Goal: Transaction & Acquisition: Download file/media

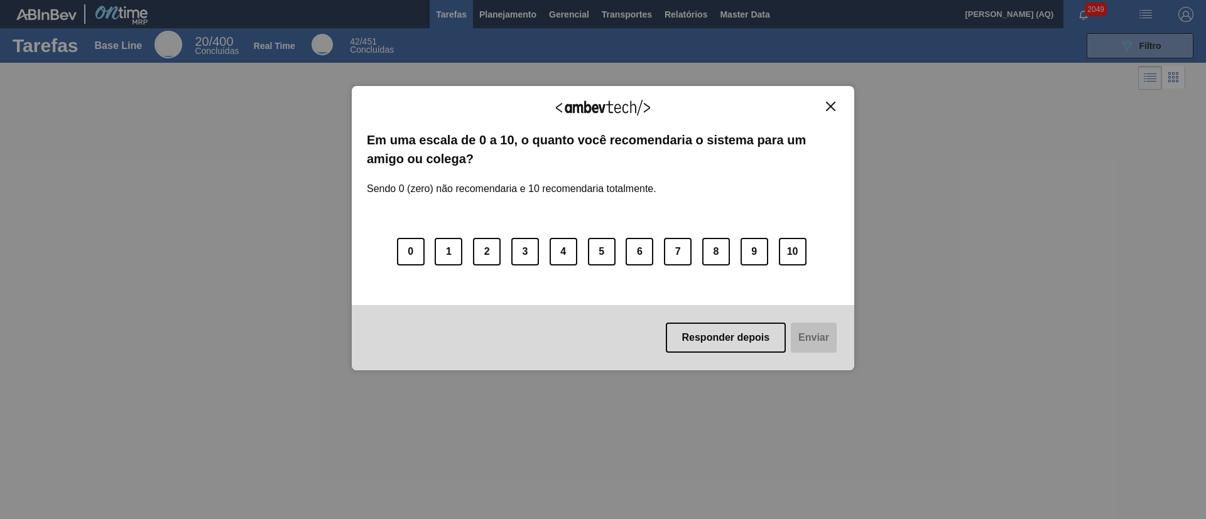
click at [826, 112] on div "Agradecemos seu feedback!" at bounding box center [603, 116] width 472 height 30
click at [831, 107] on img "Close" at bounding box center [830, 106] width 9 height 9
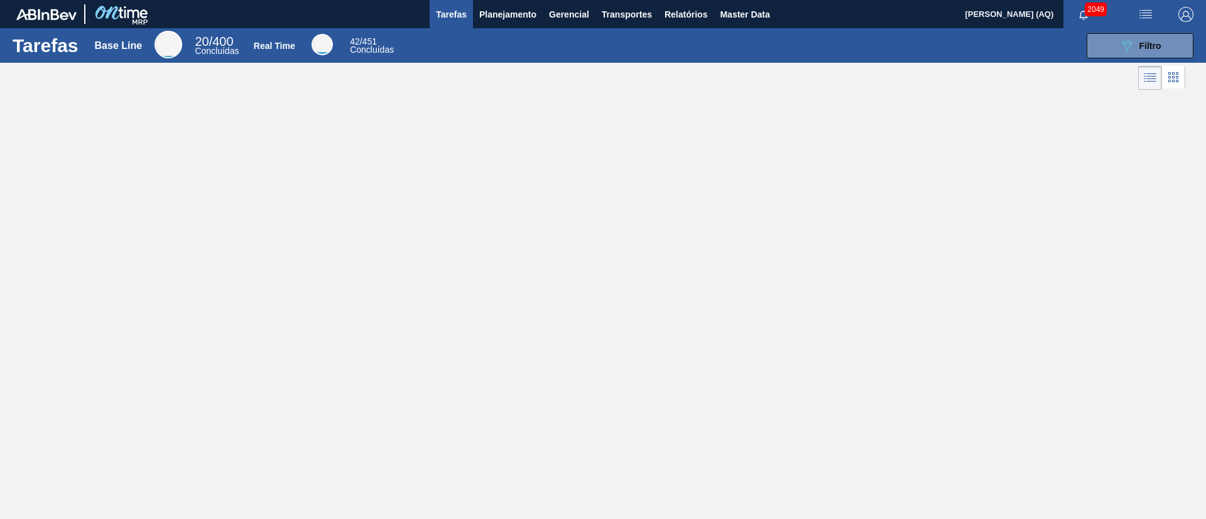
click at [879, 136] on div "Tarefas Base Line 20 / 400 Concluídas Real Time 42 / 451 Concluídas 089F7B8B-B2…" at bounding box center [603, 245] width 1206 height 435
click at [537, 14] on button "Planejamento" at bounding box center [508, 14] width 70 height 28
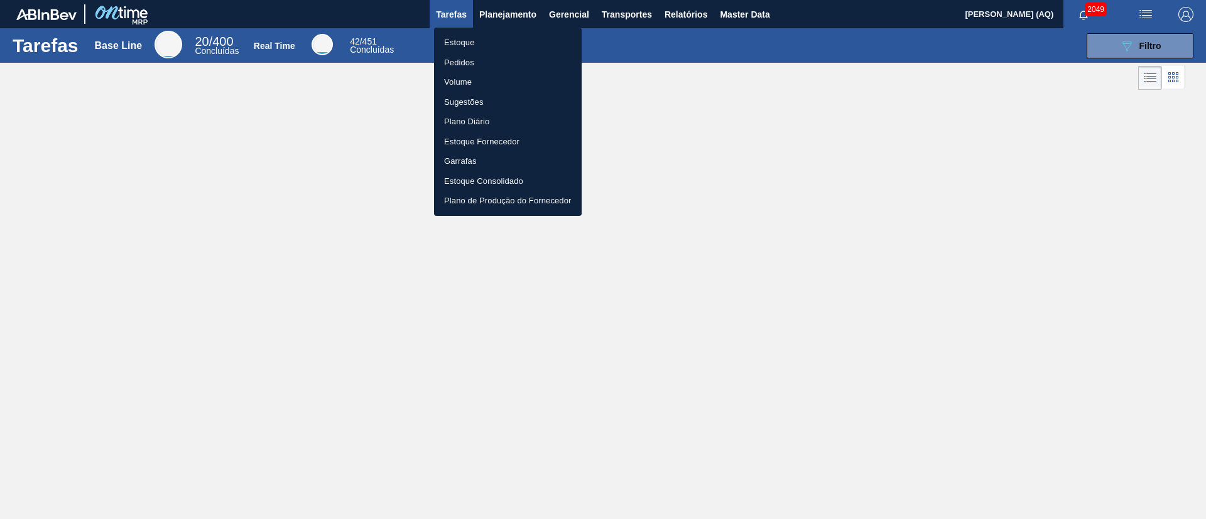
click at [483, 38] on li "Estoque" at bounding box center [508, 43] width 148 height 20
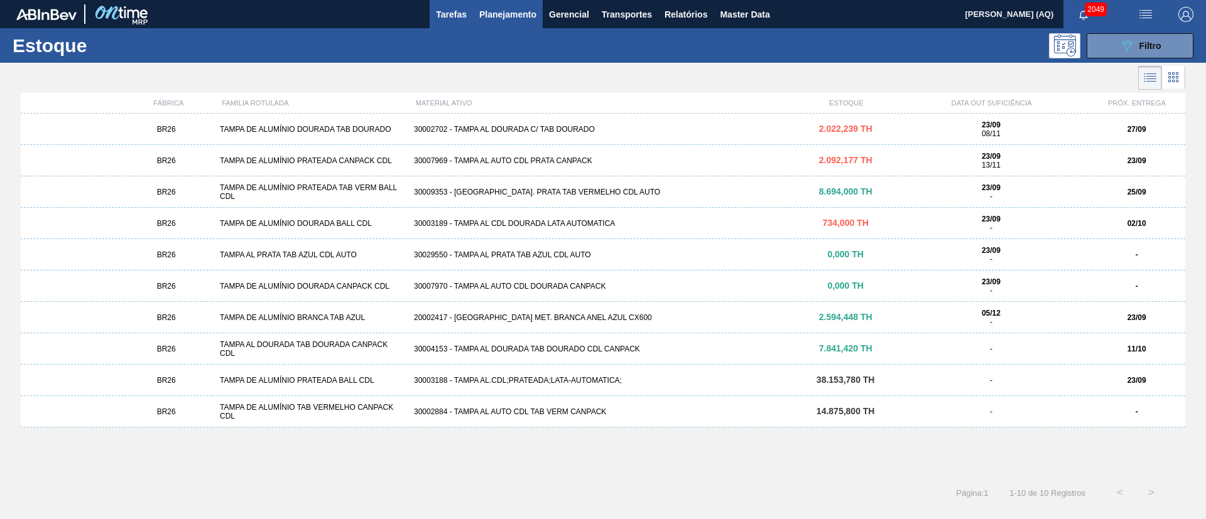
click at [452, 10] on span "Tarefas" at bounding box center [451, 14] width 31 height 15
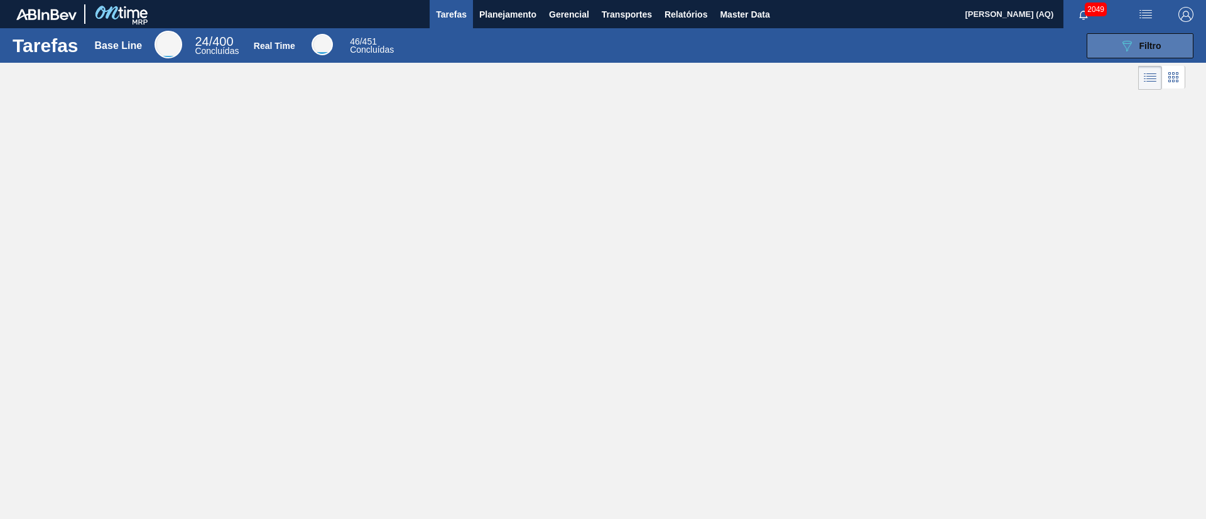
click at [892, 43] on icon "089F7B8B-B2A5-4AFE-B5C0-19BA573D28AC" at bounding box center [1126, 45] width 15 height 15
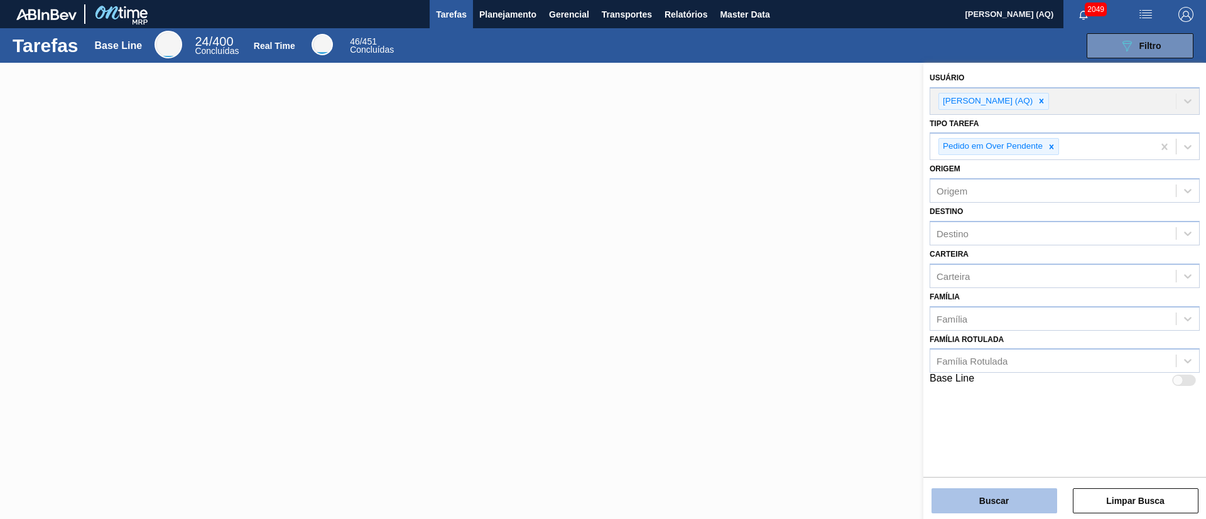
click at [892, 384] on button "Buscar" at bounding box center [994, 501] width 126 height 25
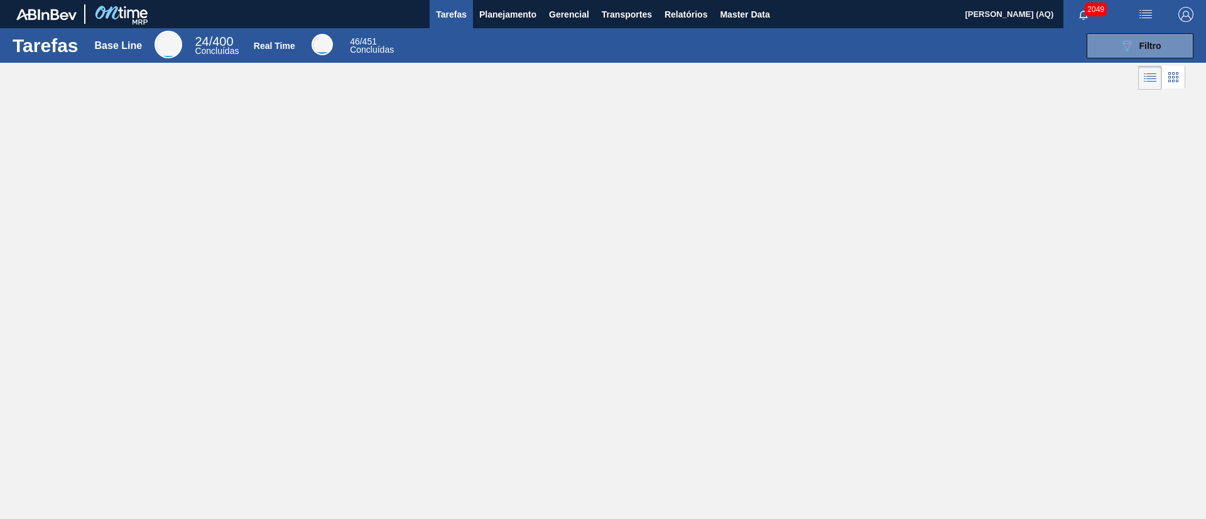
click at [892, 82] on li at bounding box center [1173, 77] width 23 height 23
click at [892, 82] on icon at bounding box center [1149, 77] width 15 height 15
click at [892, 55] on button "089F7B8B-B2A5-4AFE-B5C0-19BA573D28AC Filtro" at bounding box center [1139, 45] width 107 height 25
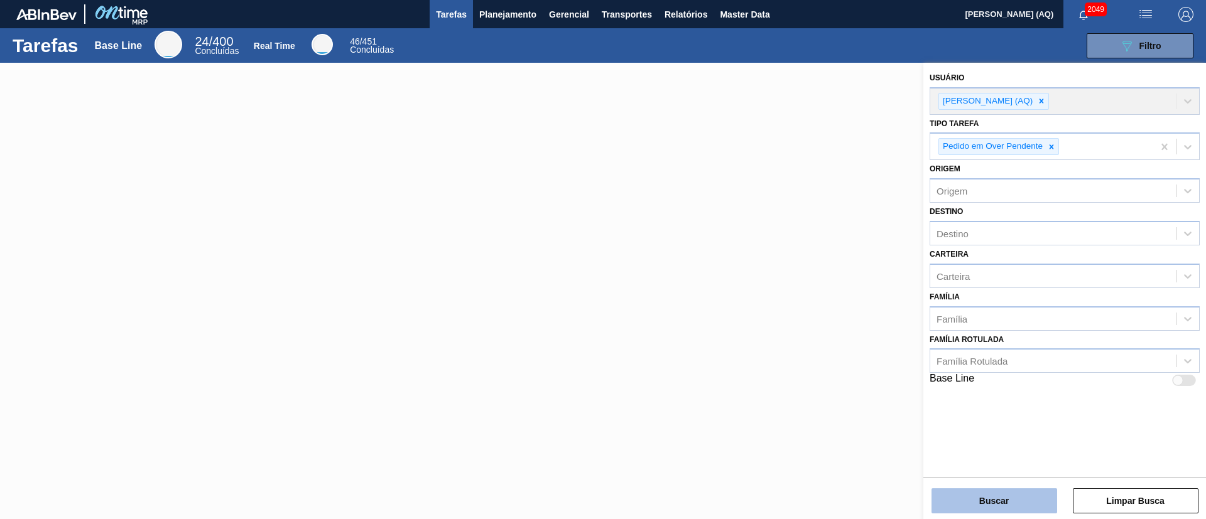
click at [892, 384] on button "Buscar" at bounding box center [994, 501] width 126 height 25
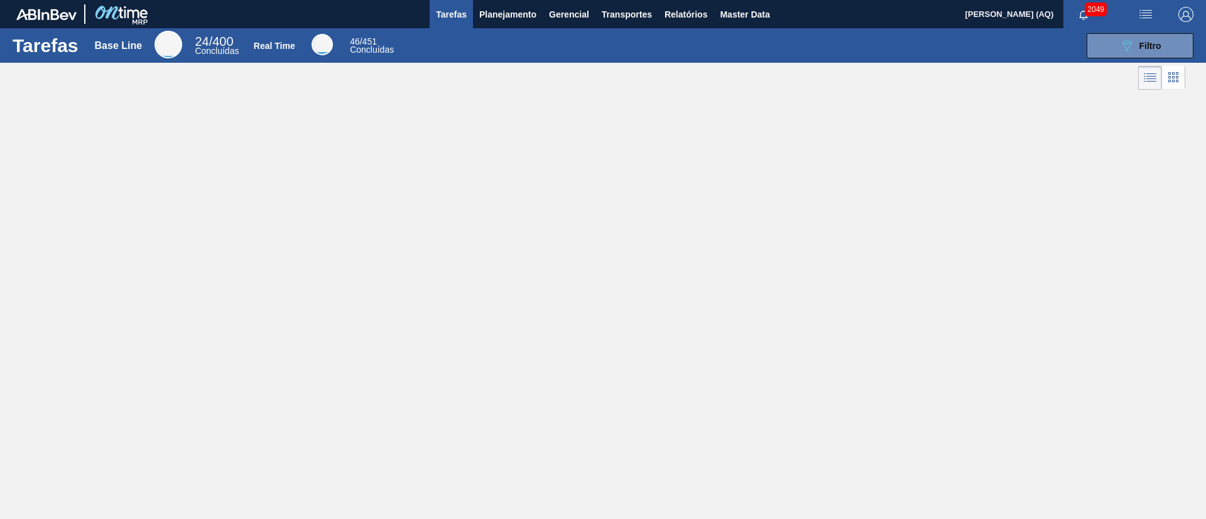
click at [796, 239] on div "Tarefas Base Line 24 / 400 Concluídas Real Time 46 / 451 Concluídas 089F7B8B-B2…" at bounding box center [603, 245] width 1206 height 435
click at [683, 1] on button "Relatórios" at bounding box center [685, 14] width 55 height 28
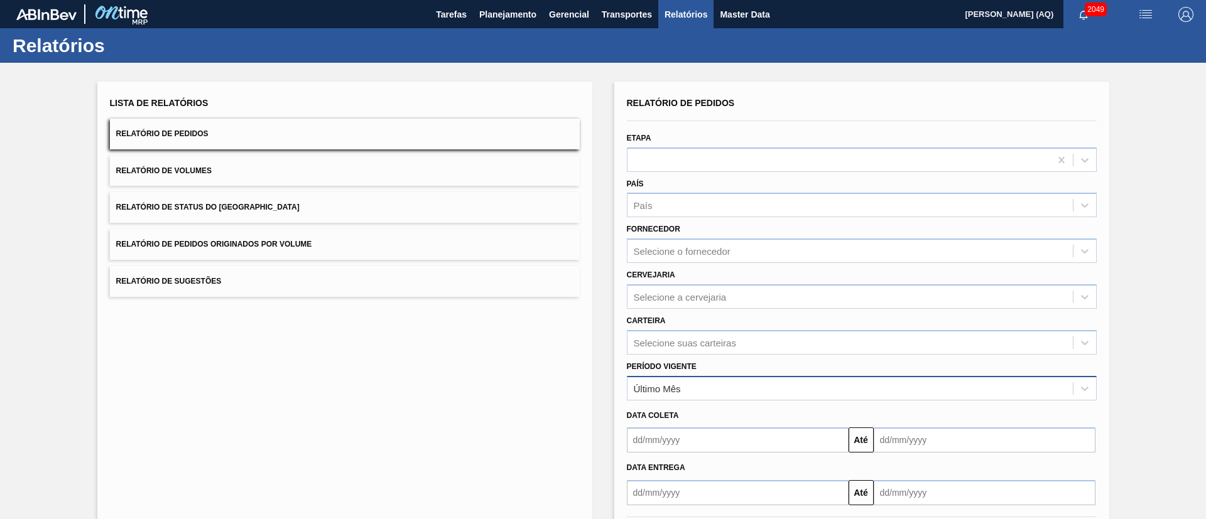
scroll to position [62, 0]
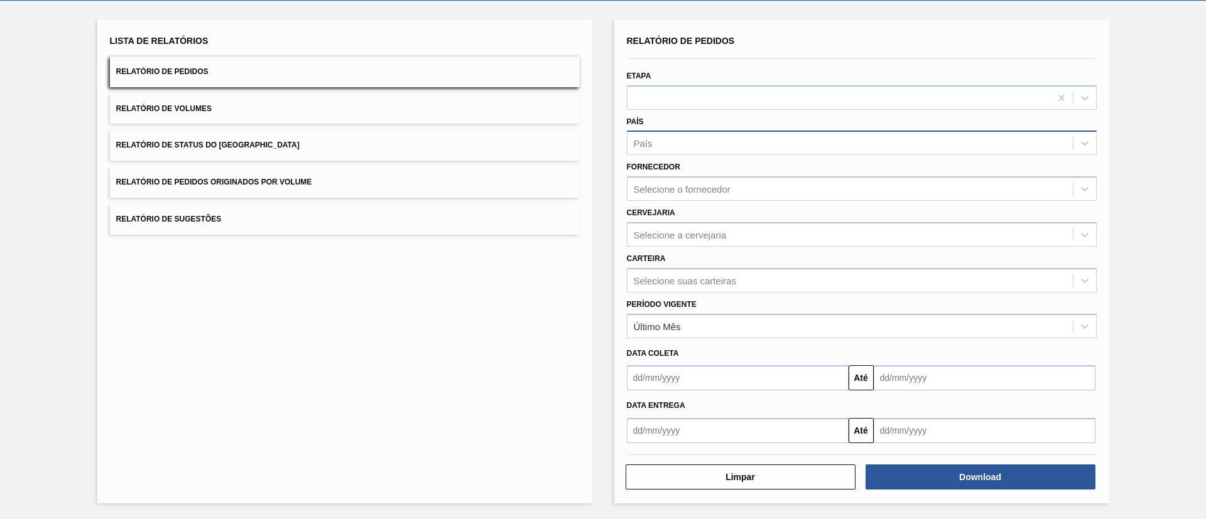
click at [710, 150] on div "País" at bounding box center [849, 143] width 445 height 18
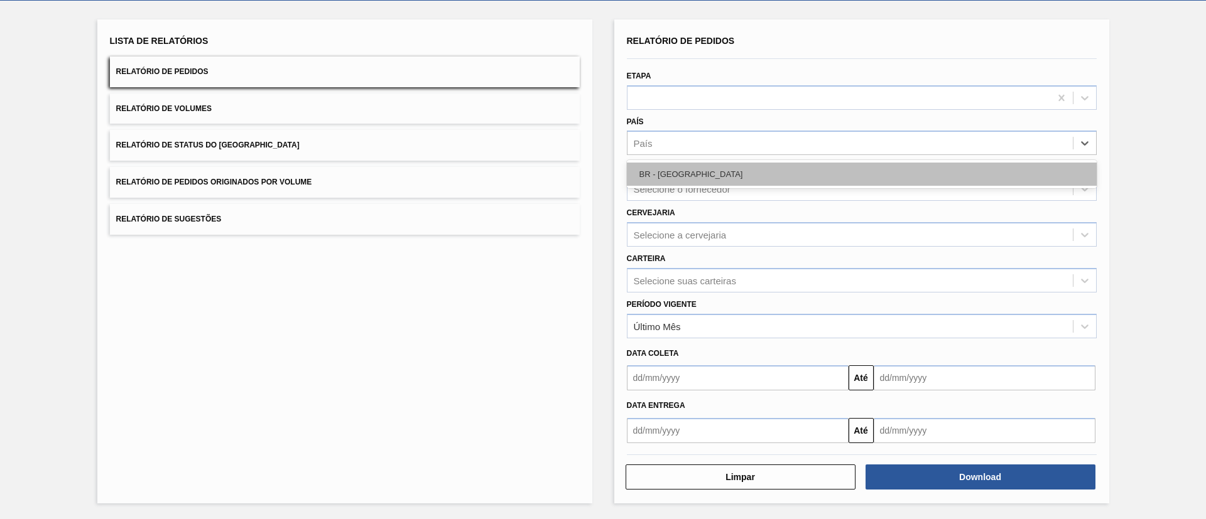
click at [729, 167] on div "BR - [GEOGRAPHIC_DATA]" at bounding box center [862, 174] width 470 height 23
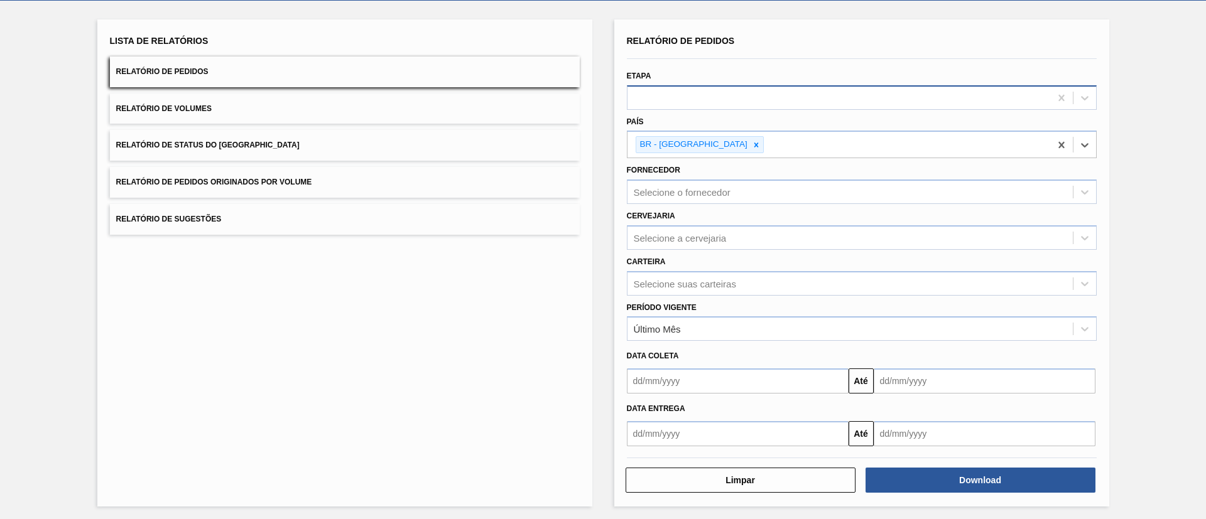
click at [749, 105] on div at bounding box center [838, 98] width 423 height 18
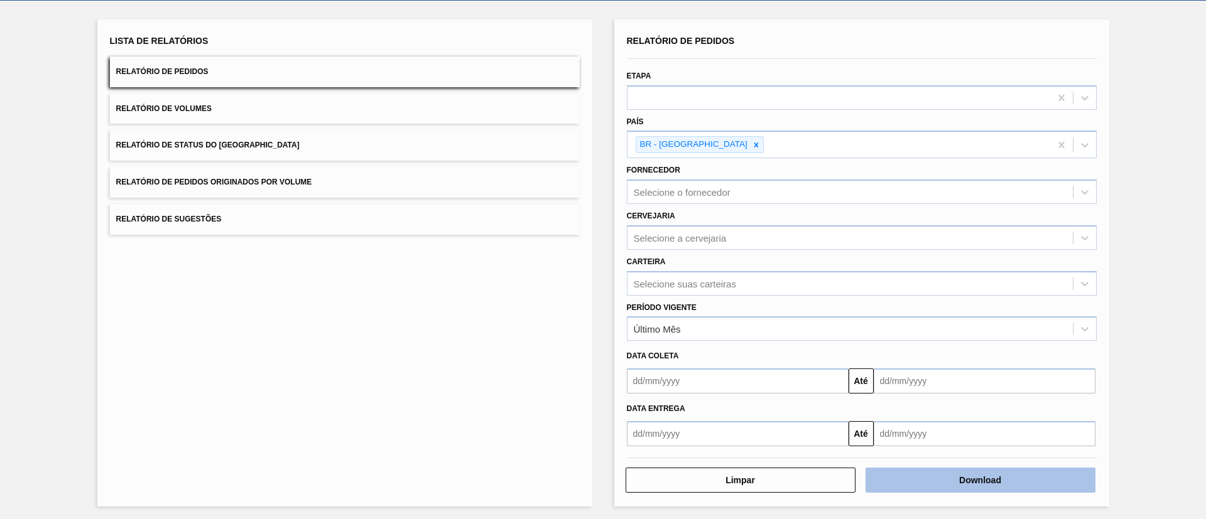
click at [892, 384] on button "Download" at bounding box center [980, 480] width 230 height 25
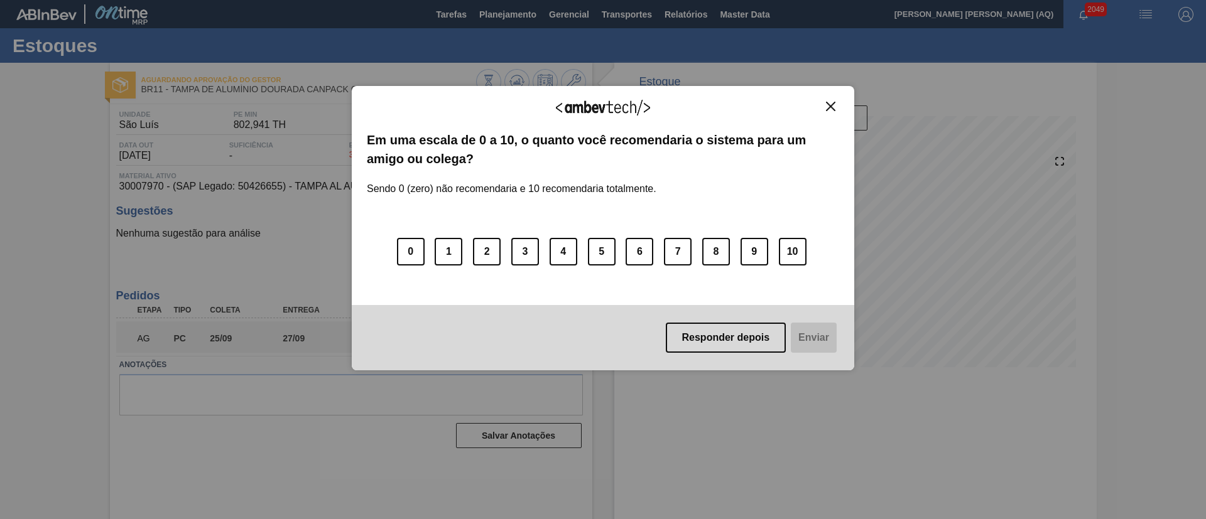
click at [830, 103] on img "Close" at bounding box center [830, 106] width 9 height 9
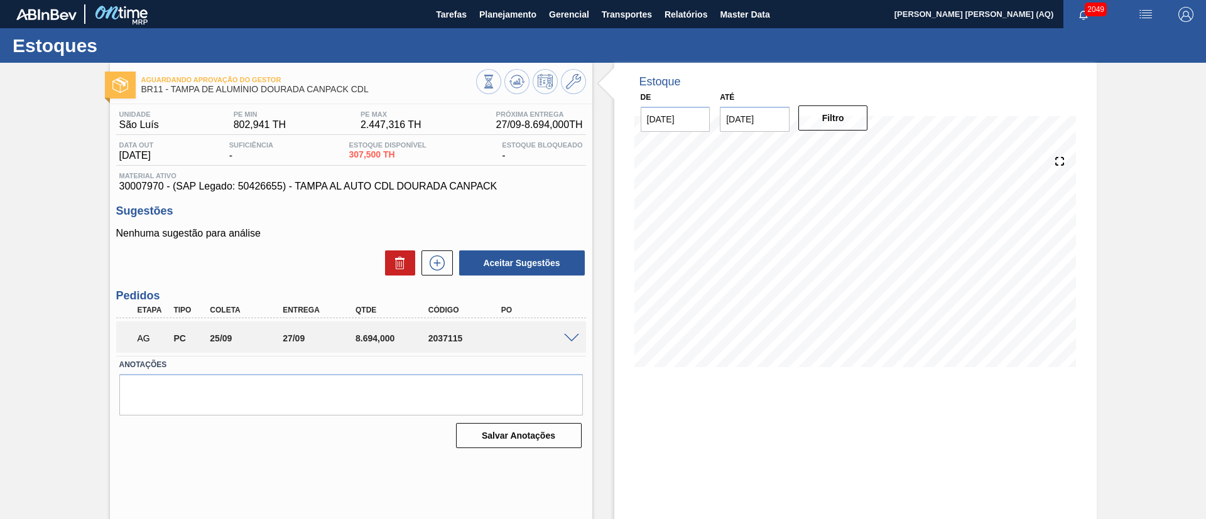
click at [566, 344] on div "AG PC 25/09 27/09 8.694,000 2037115" at bounding box center [351, 337] width 470 height 31
click at [566, 325] on div "AG PC 25/09 27/09 8.694,000 2037115" at bounding box center [351, 337] width 470 height 31
click at [571, 338] on span at bounding box center [571, 338] width 15 height 9
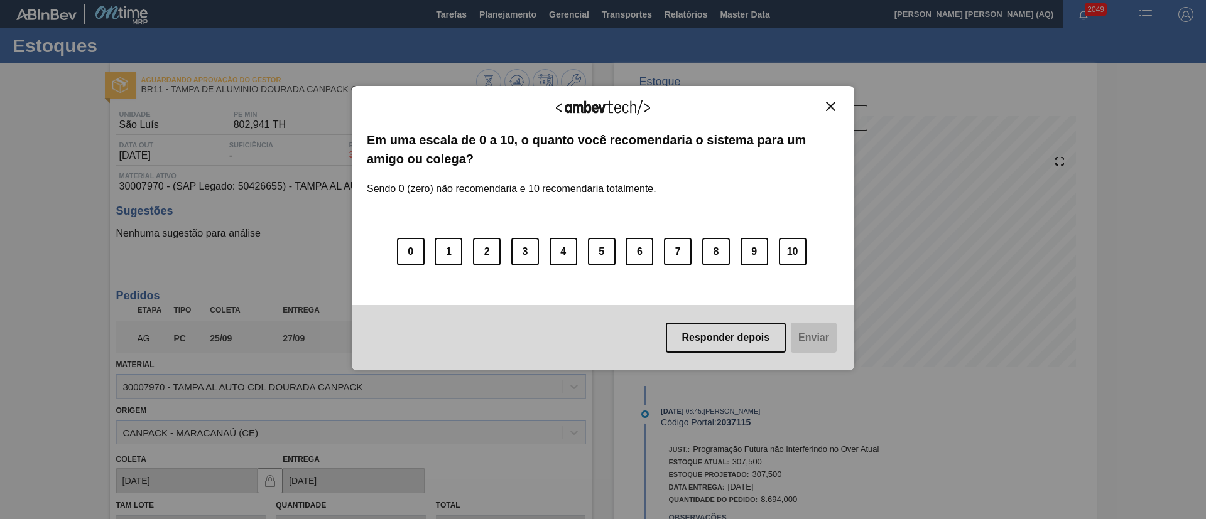
click at [833, 106] on img "Close" at bounding box center [830, 106] width 9 height 9
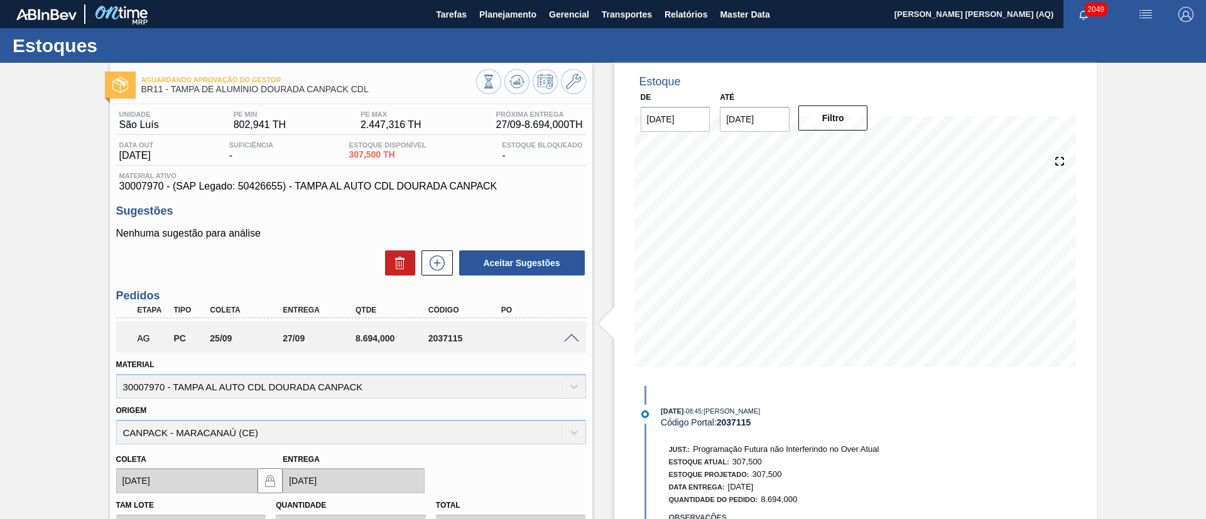
scroll to position [244, 0]
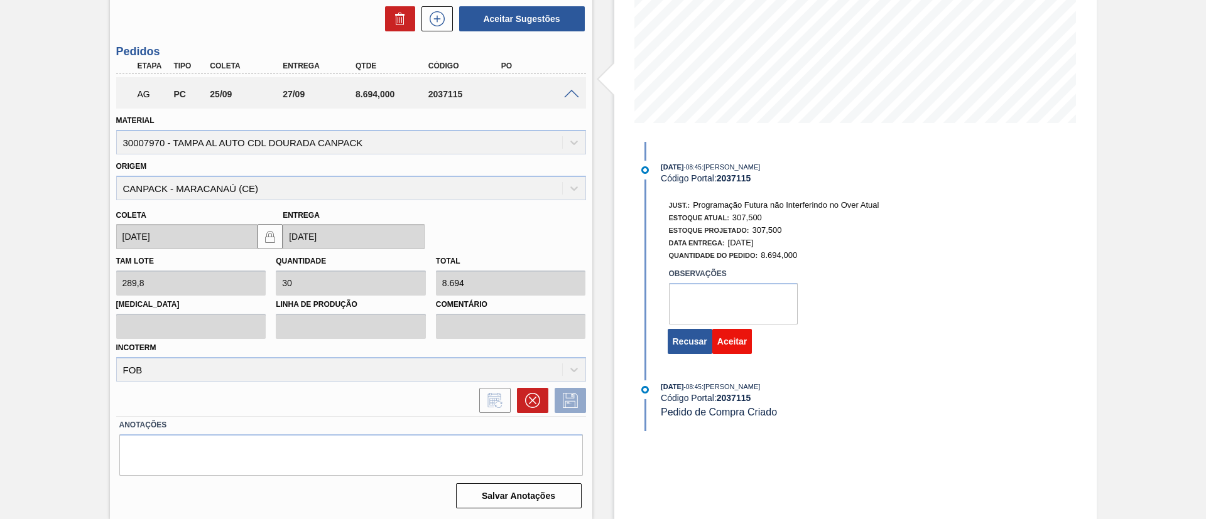
click at [735, 346] on button "Aceitar" at bounding box center [732, 341] width 40 height 25
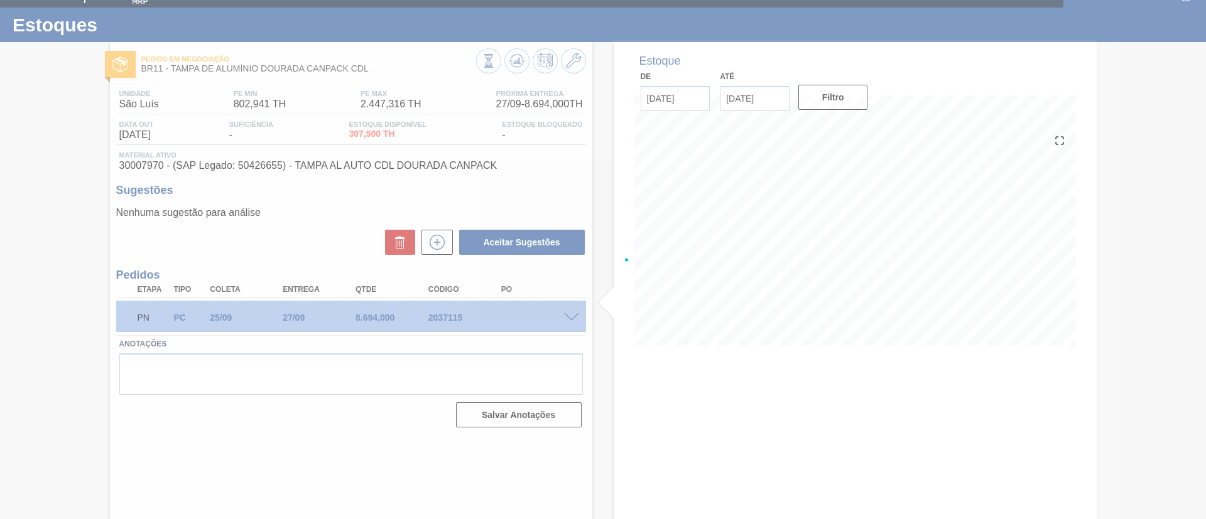
scroll to position [21, 0]
